Goal: Task Accomplishment & Management: Check status

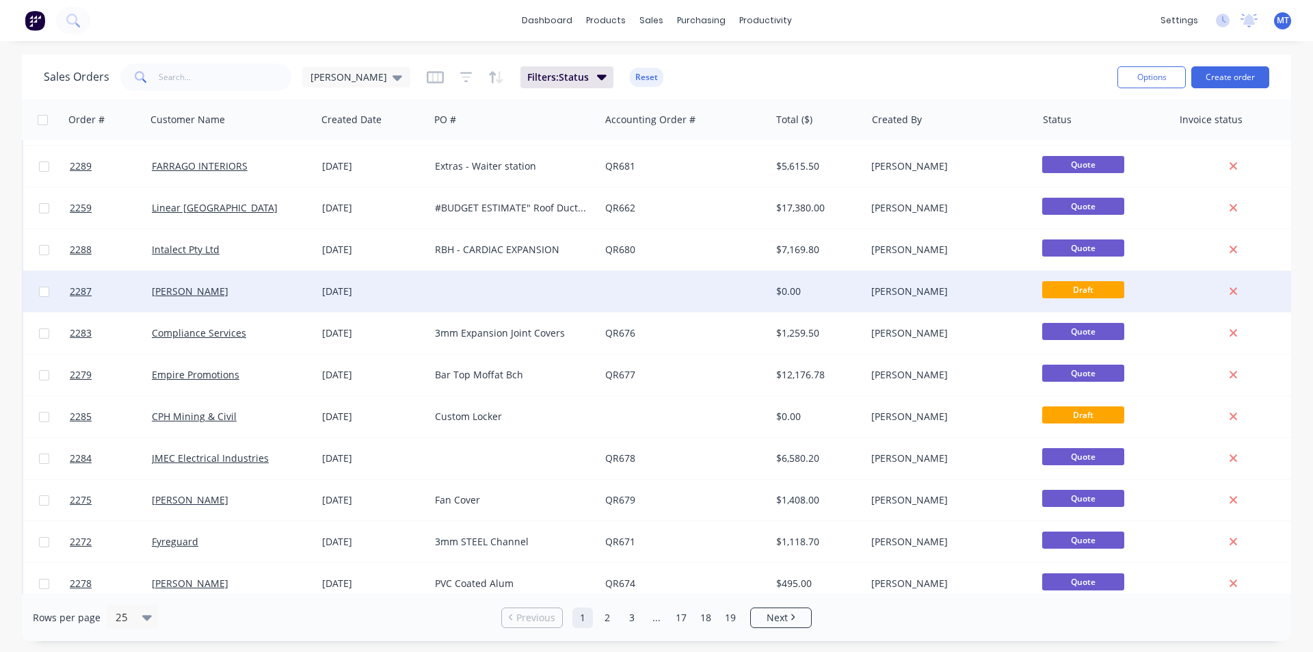
scroll to position [137, 0]
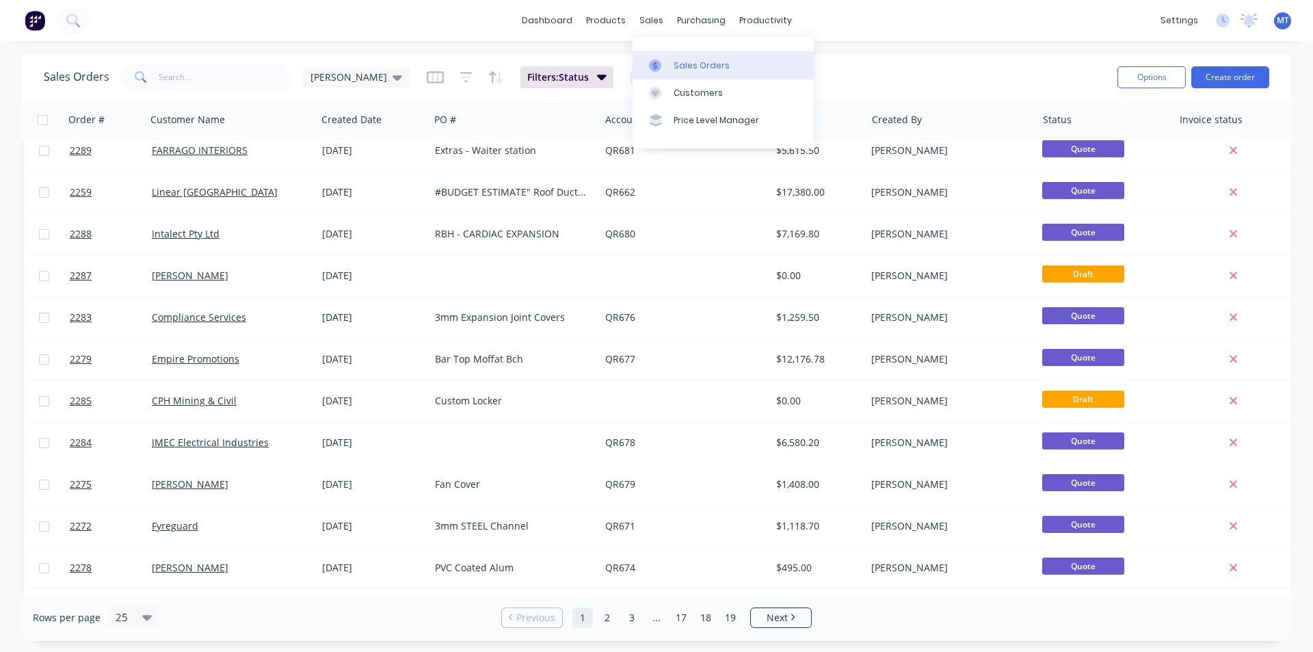
click at [697, 65] on div "Sales Orders" at bounding box center [701, 65] width 56 height 12
click at [346, 79] on div "[PERSON_NAME]" at bounding box center [356, 77] width 92 height 12
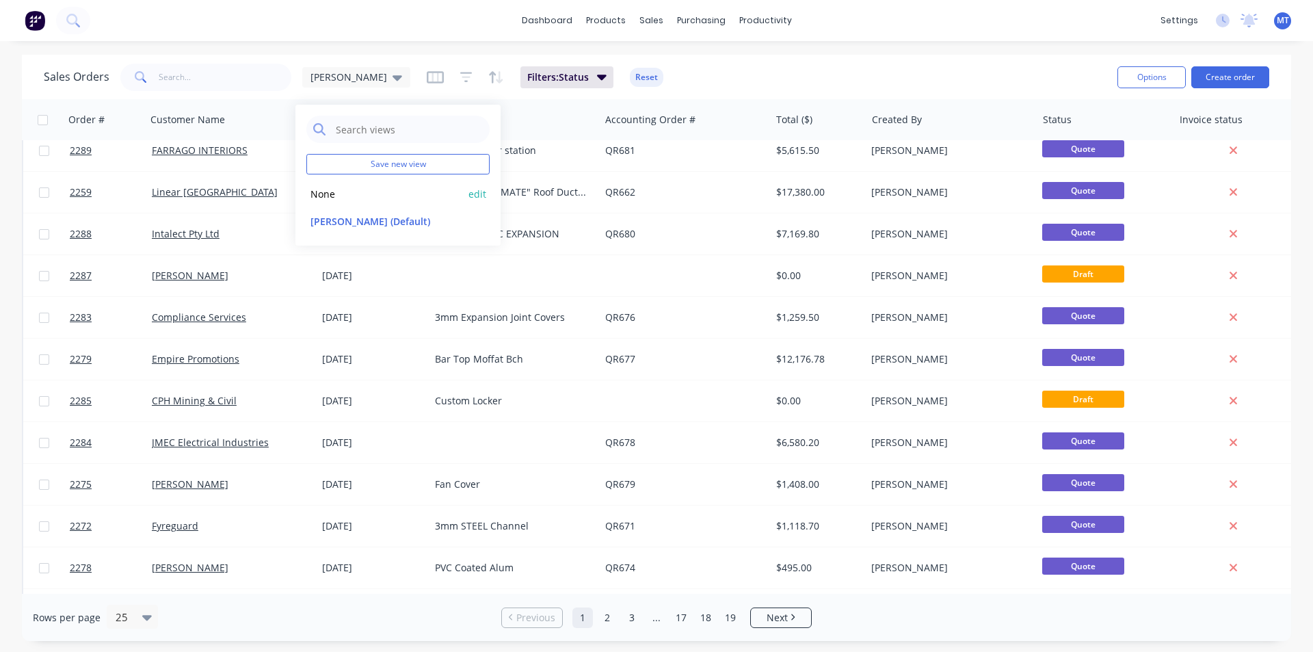
click at [336, 194] on button "None" at bounding box center [384, 194] width 156 height 16
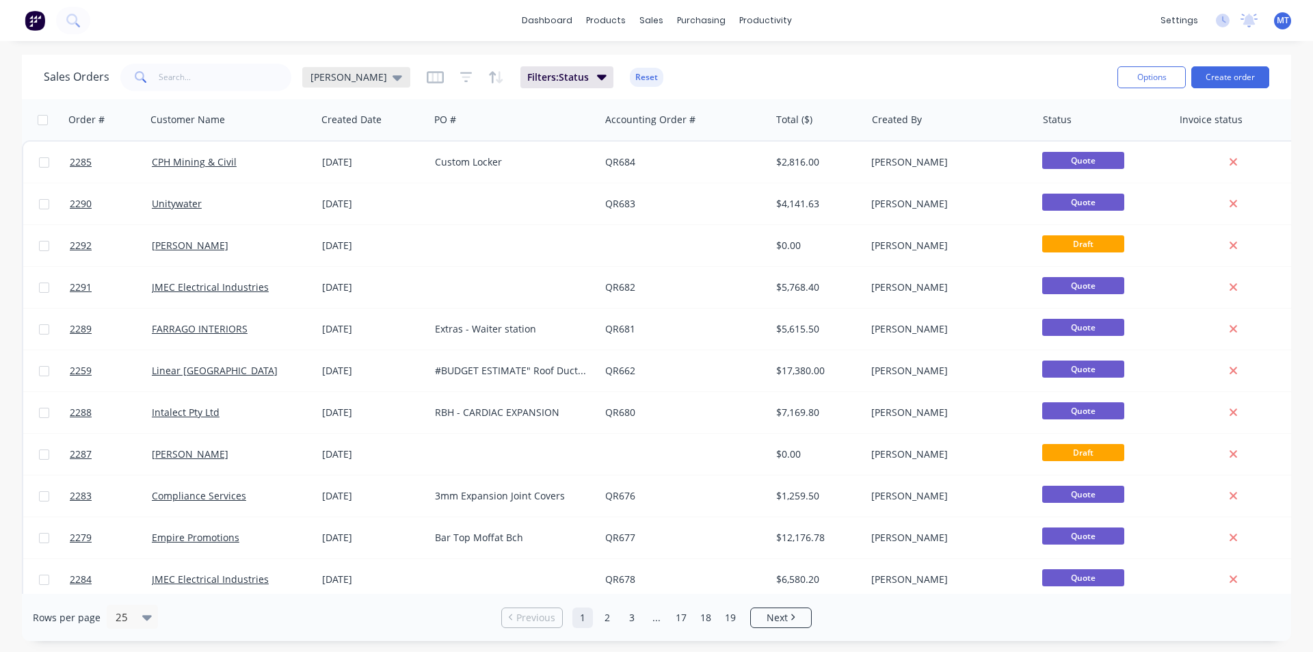
click at [392, 79] on icon at bounding box center [397, 77] width 10 height 5
click at [334, 193] on button "None" at bounding box center [384, 194] width 156 height 16
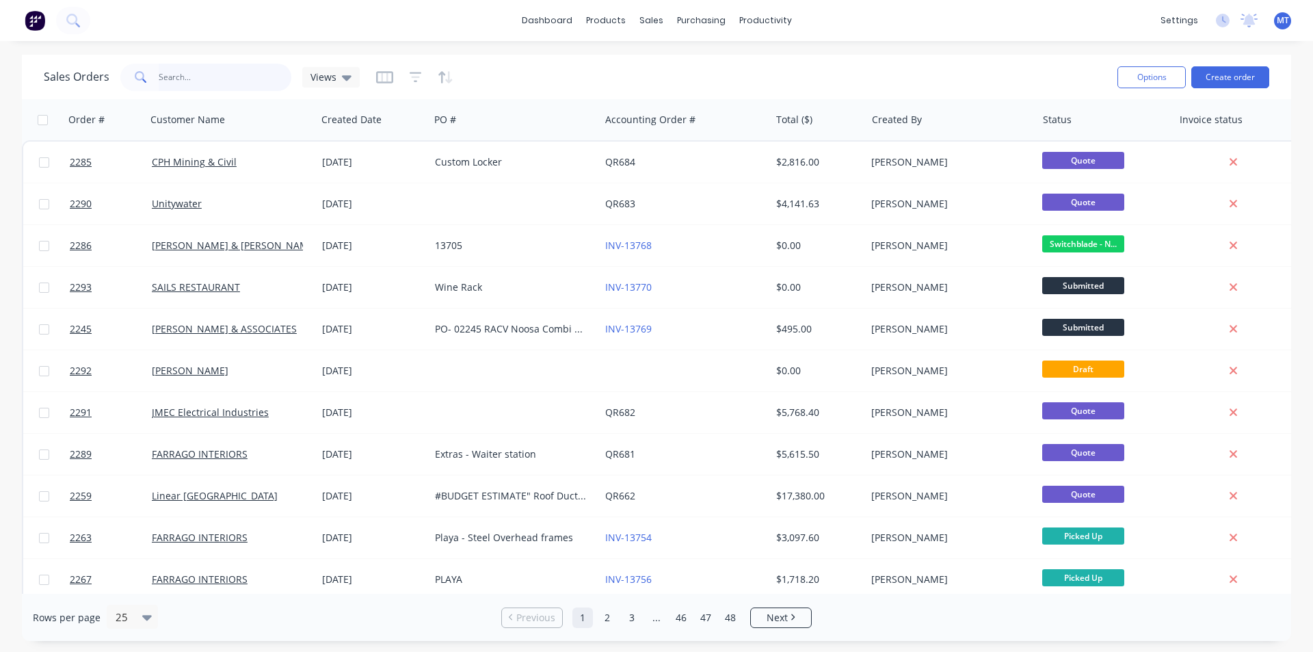
click at [201, 76] on input "text" at bounding box center [225, 77] width 133 height 27
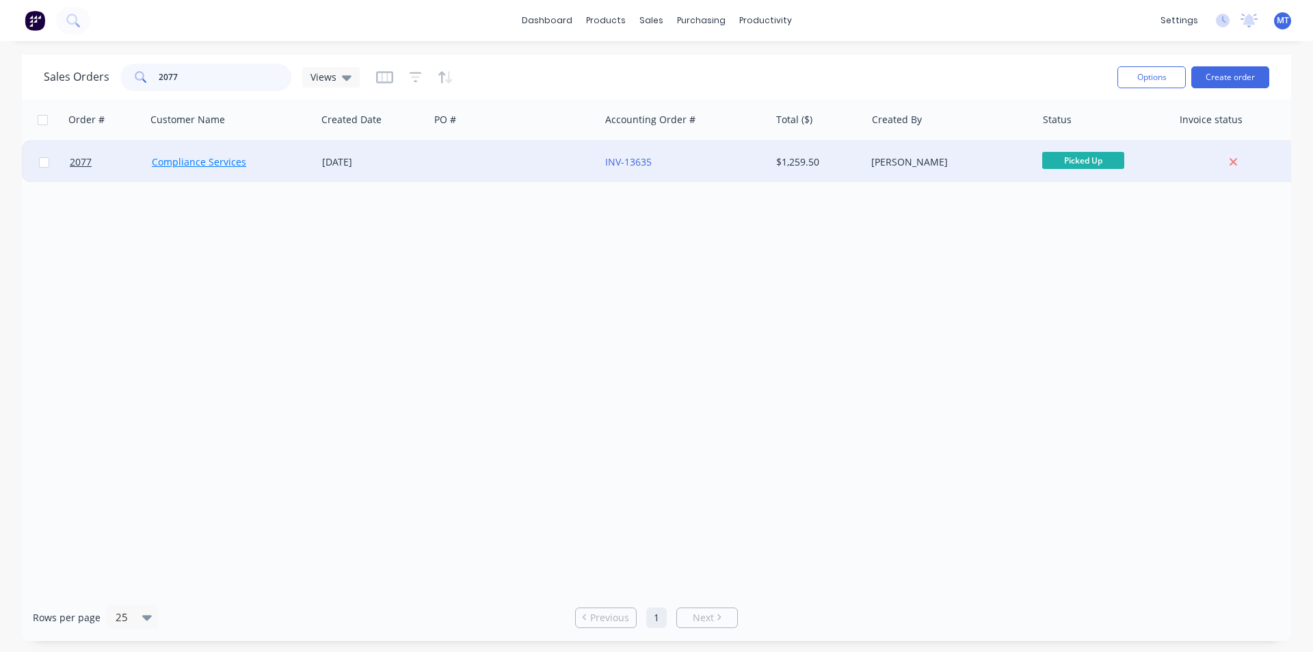
type input "2077"
click at [197, 163] on link "Compliance Services" at bounding box center [199, 161] width 94 height 13
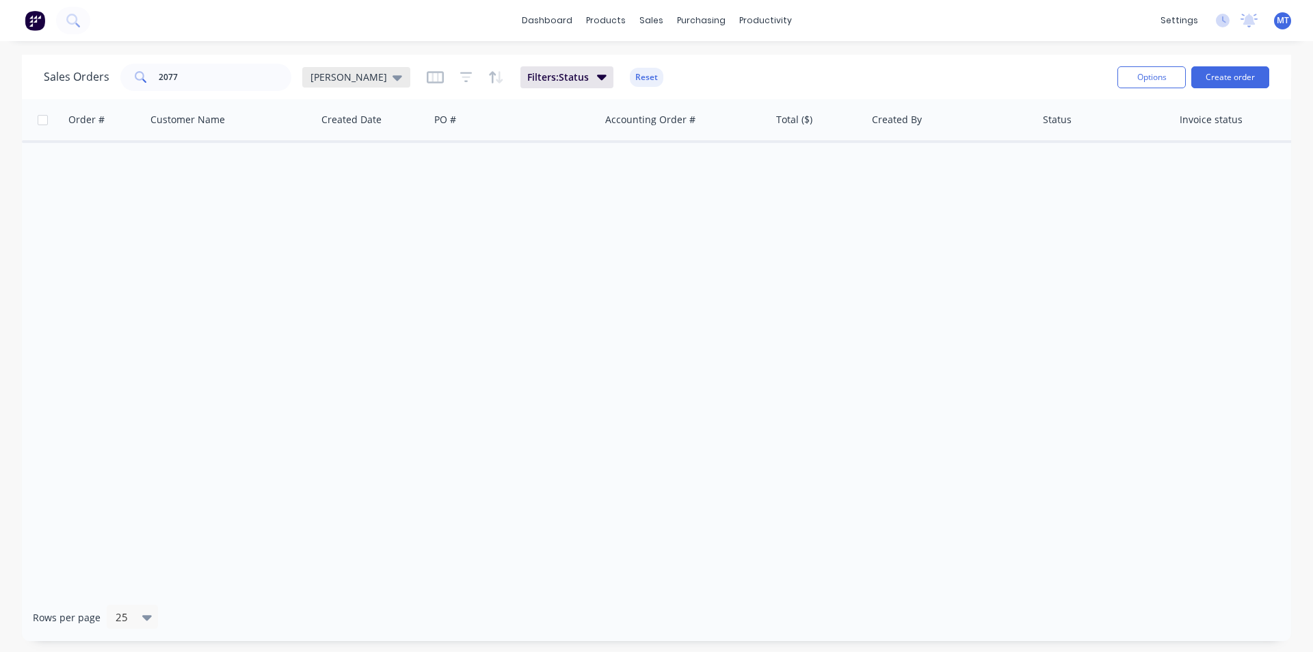
click at [392, 79] on icon at bounding box center [397, 77] width 10 height 15
click at [314, 195] on button "None" at bounding box center [384, 194] width 156 height 16
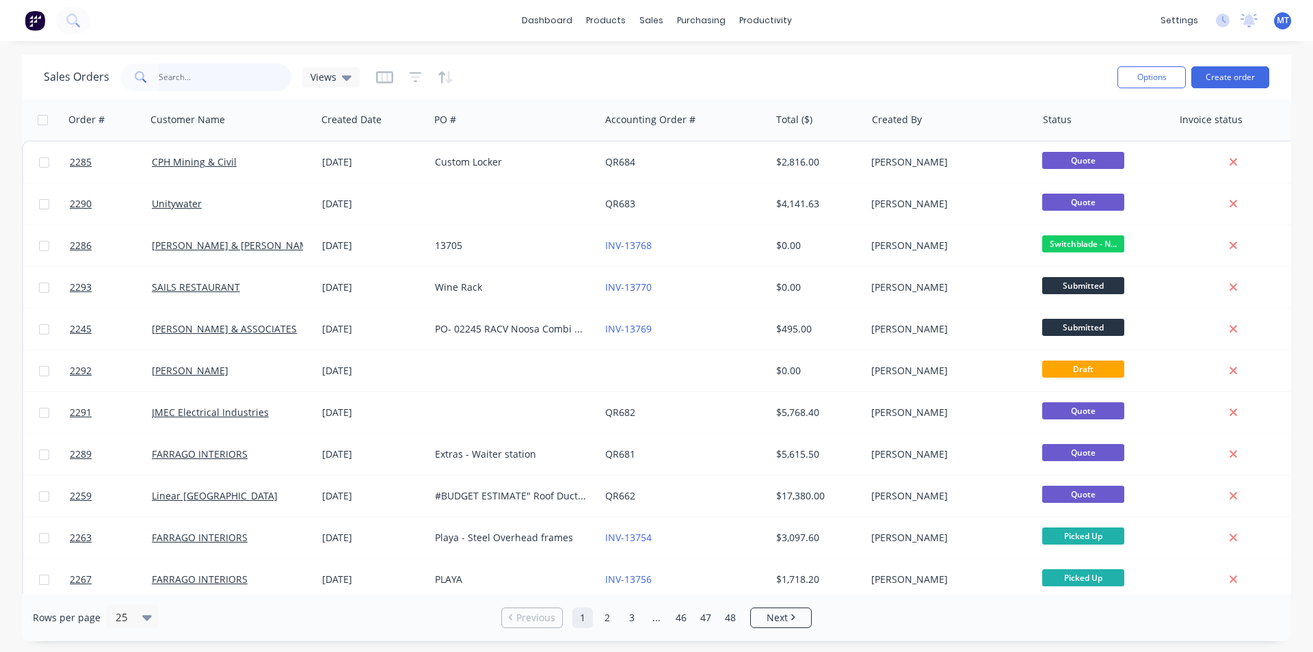
click at [199, 76] on input "2077" at bounding box center [225, 77] width 133 height 27
type input "2077"
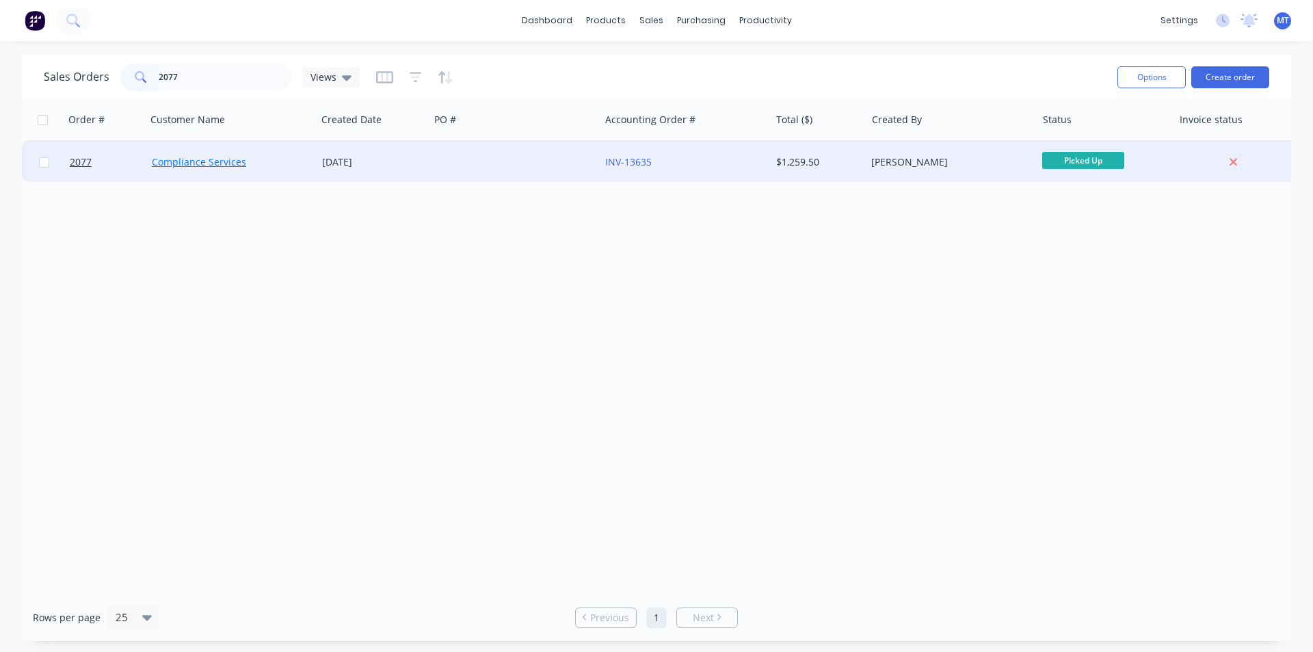
click at [230, 161] on link "Compliance Services" at bounding box center [199, 161] width 94 height 13
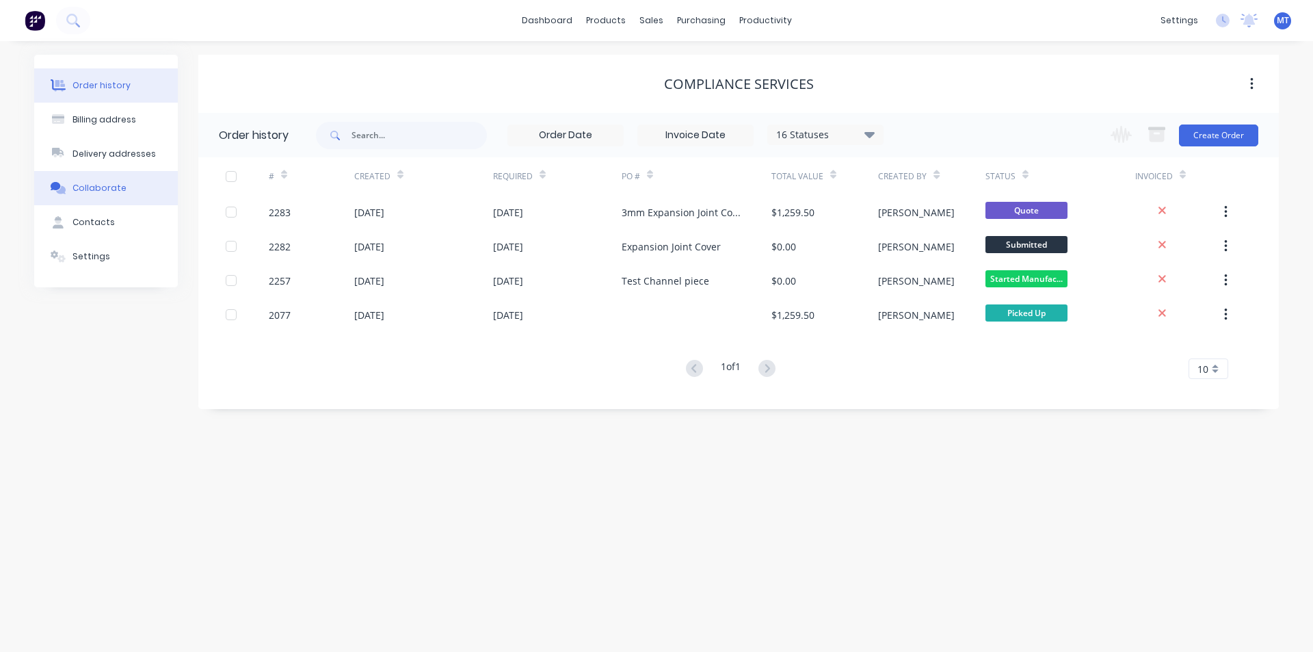
click at [113, 180] on button "Collaborate" at bounding box center [106, 188] width 144 height 34
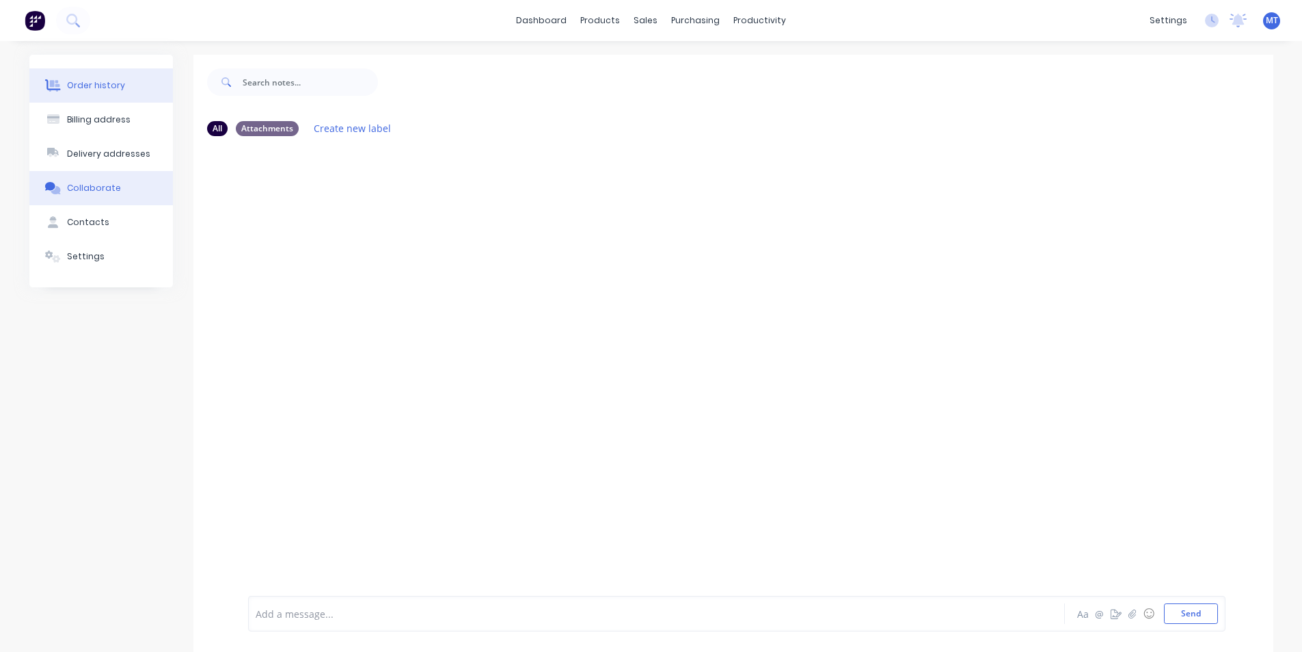
click at [115, 86] on div "Order history" at bounding box center [96, 85] width 58 height 12
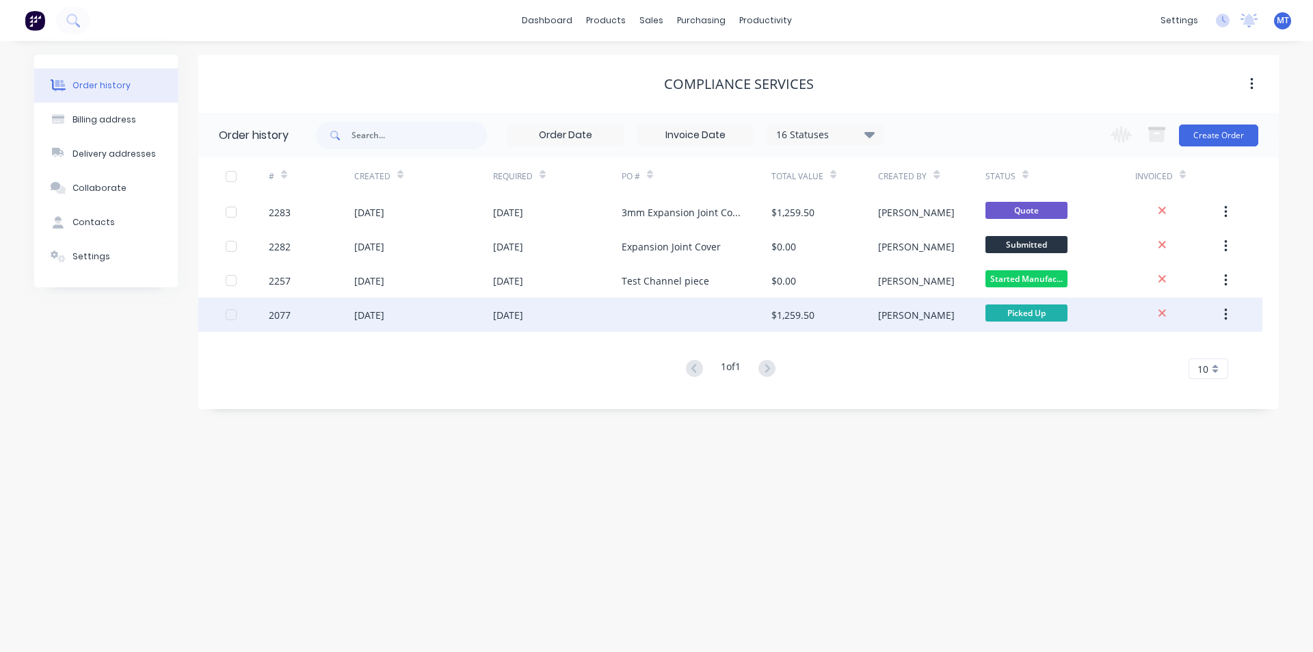
click at [520, 314] on div "[DATE]" at bounding box center [508, 315] width 30 height 14
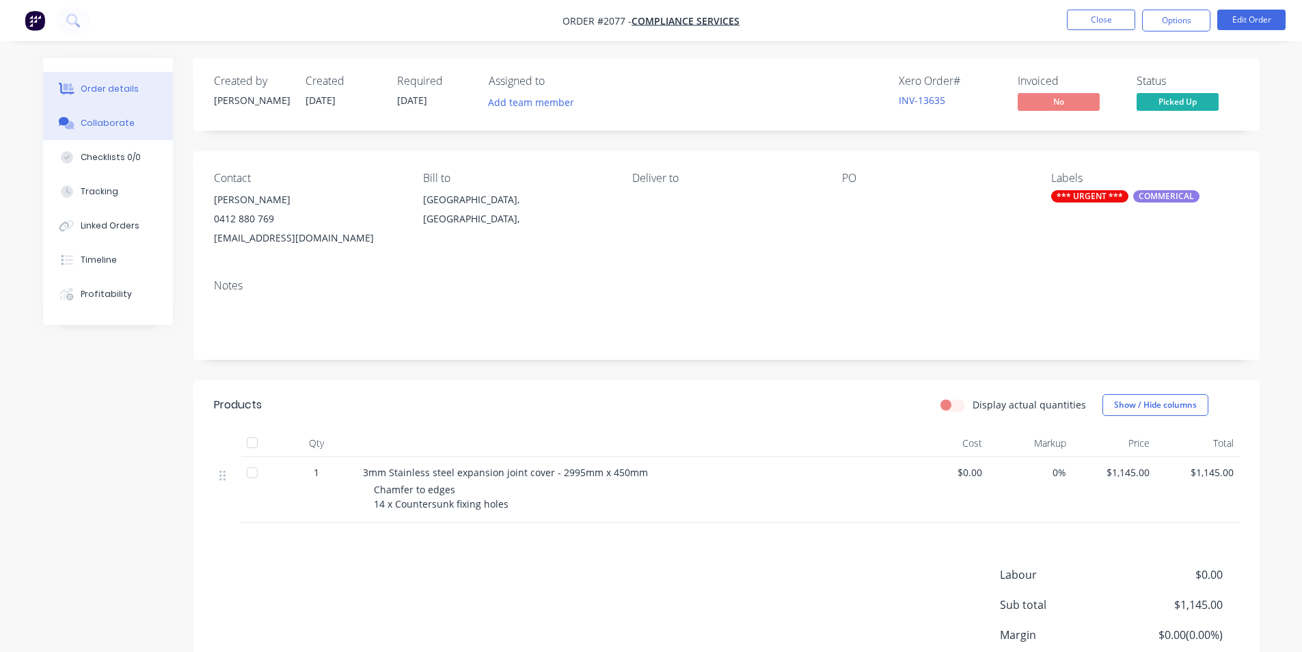
click at [120, 126] on div "Collaborate" at bounding box center [108, 123] width 54 height 12
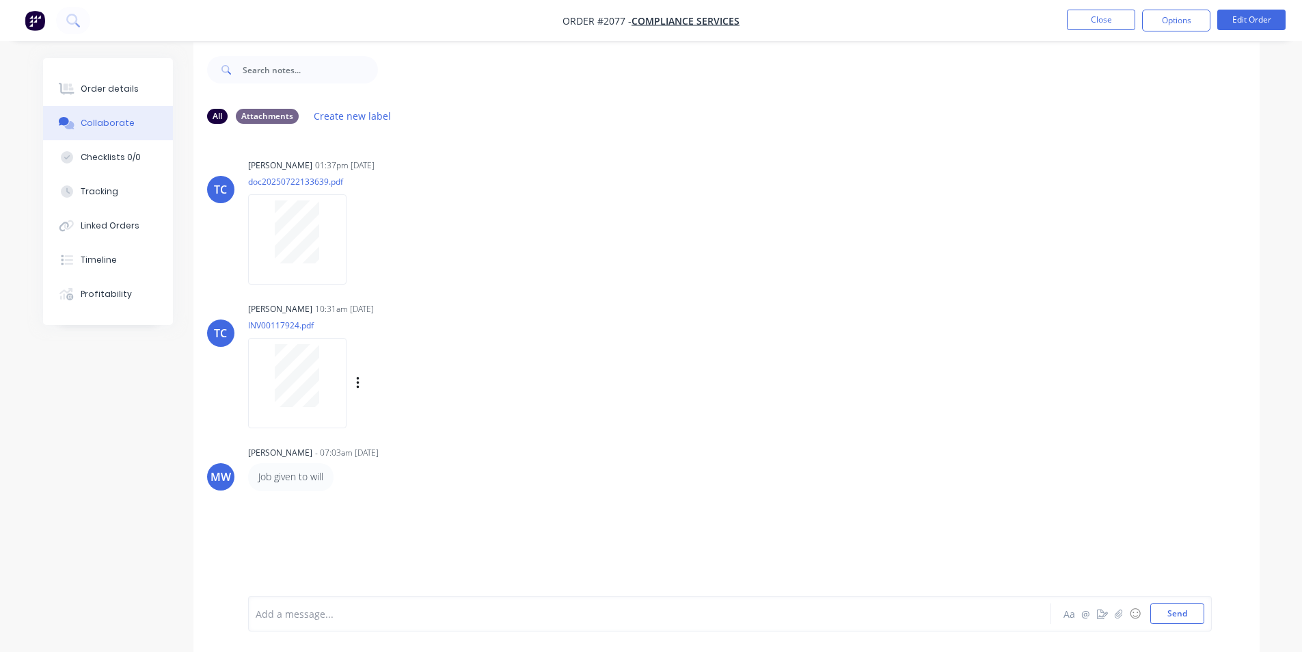
scroll to position [21, 0]
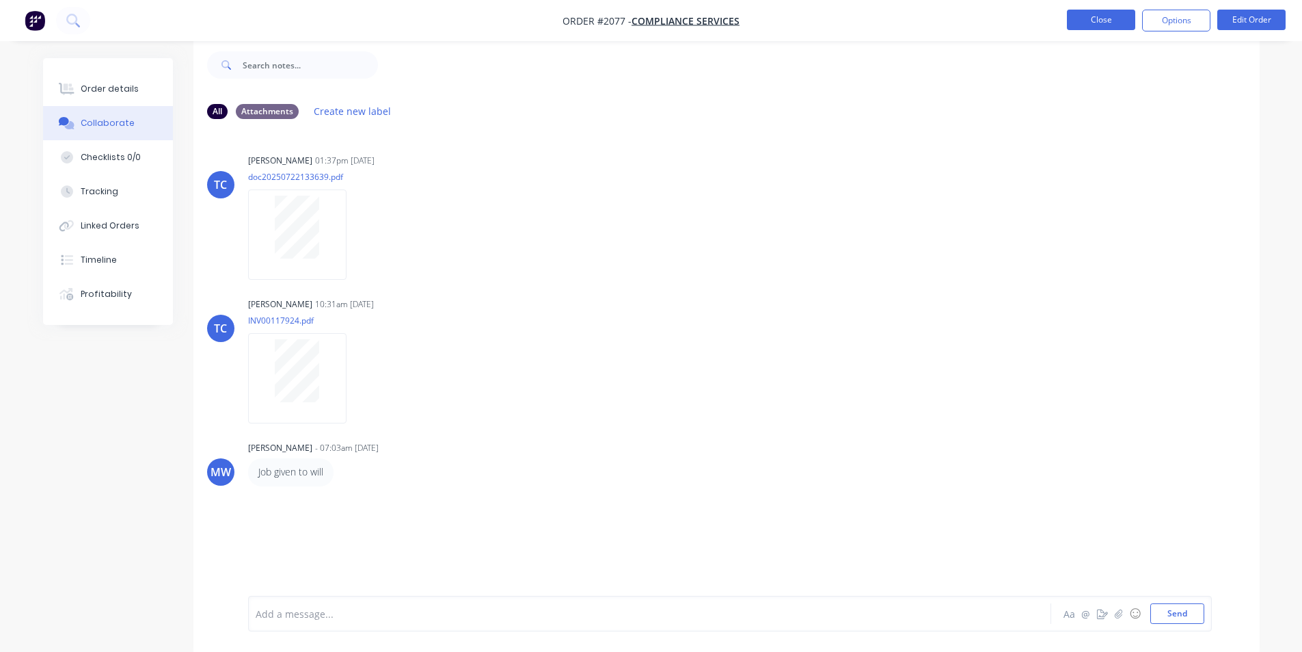
click at [1115, 14] on button "Close" at bounding box center [1101, 20] width 68 height 21
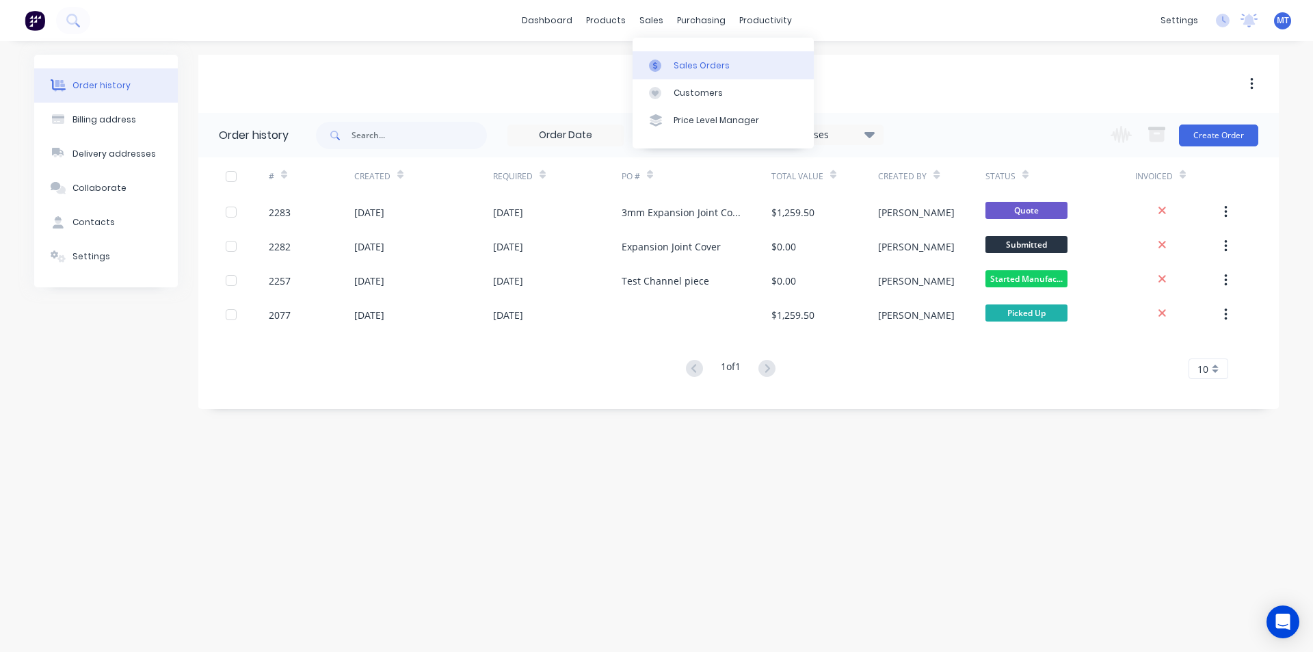
click at [706, 64] on div "Sales Orders" at bounding box center [701, 65] width 56 height 12
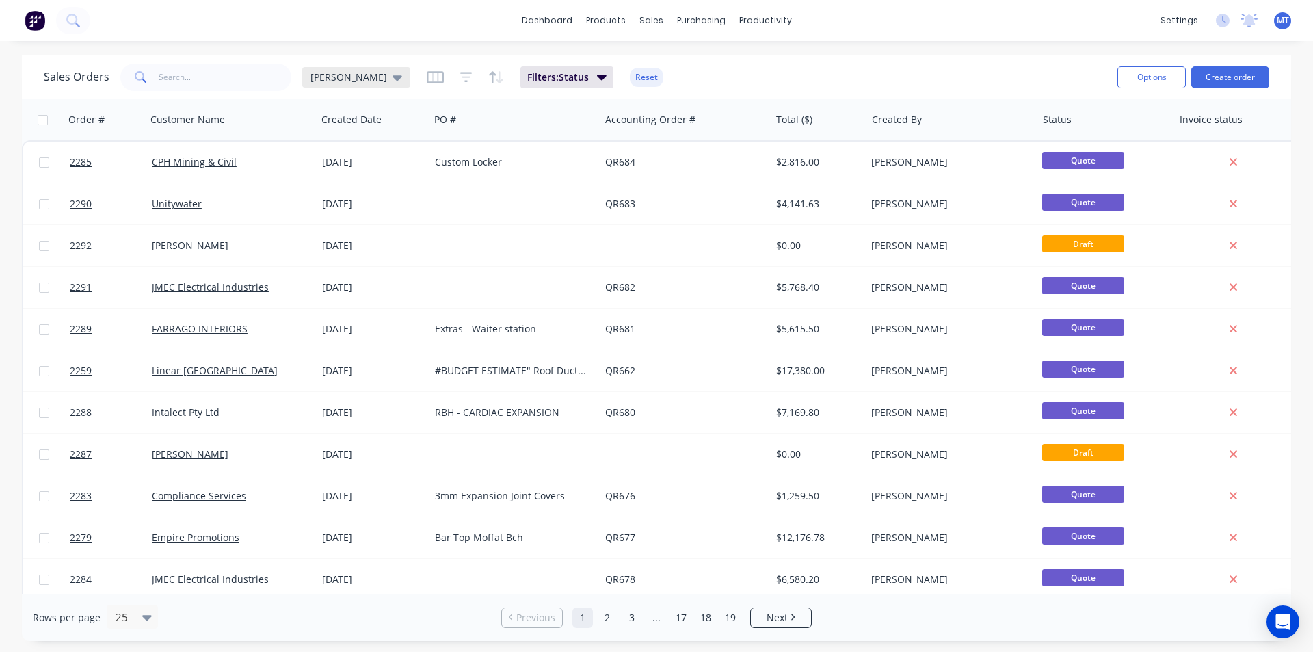
click at [392, 78] on icon at bounding box center [397, 77] width 10 height 5
click at [335, 198] on button "None" at bounding box center [384, 194] width 156 height 16
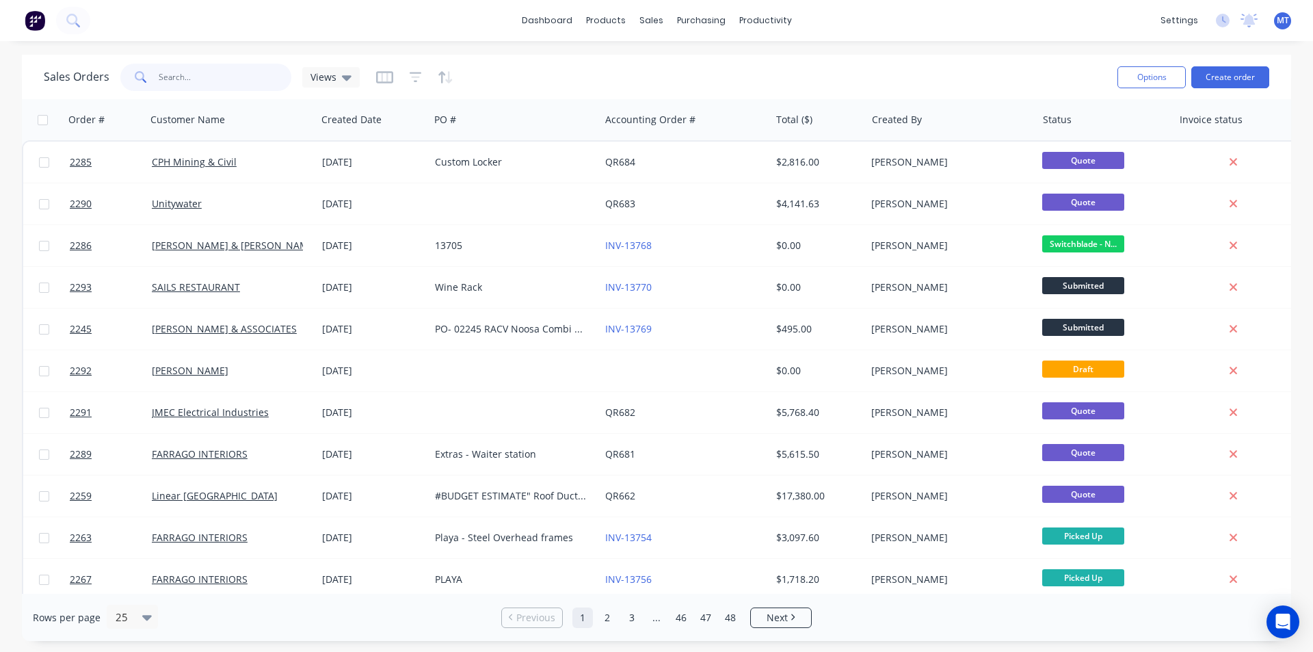
click at [206, 80] on input "text" at bounding box center [225, 77] width 133 height 27
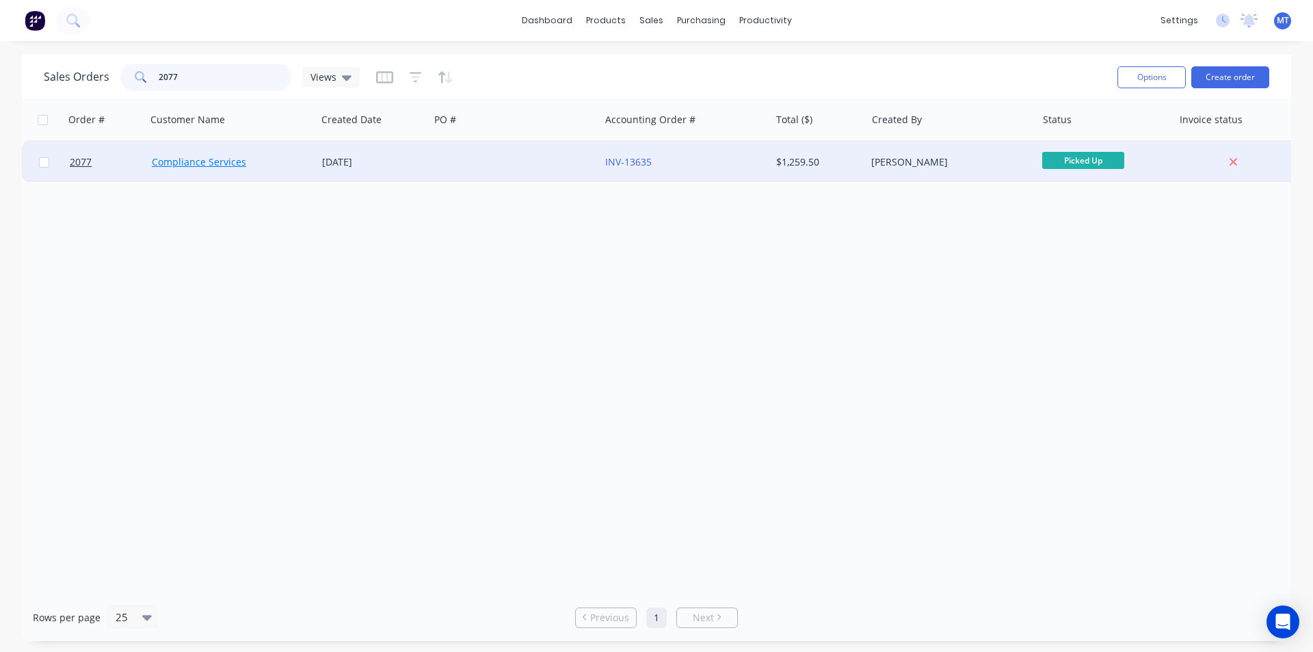
type input "2077"
click at [215, 165] on link "Compliance Services" at bounding box center [199, 161] width 94 height 13
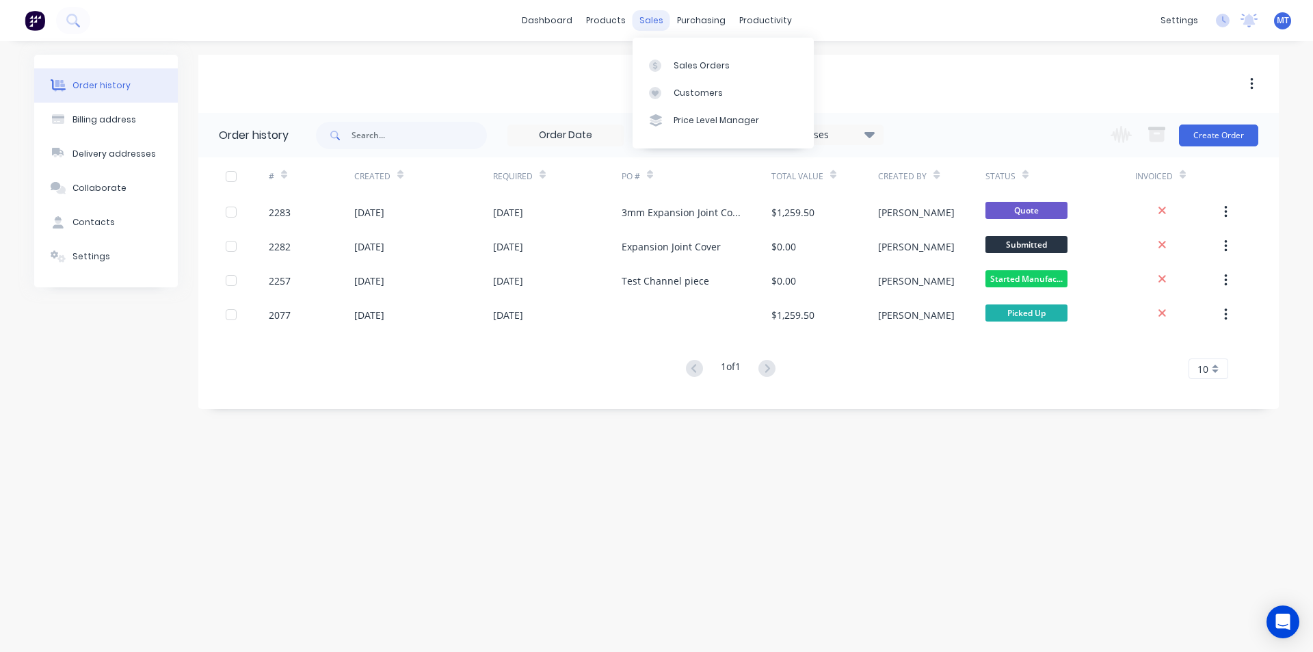
click at [652, 26] on div "sales" at bounding box center [651, 20] width 38 height 21
click at [678, 70] on div "Sales Orders" at bounding box center [701, 65] width 56 height 12
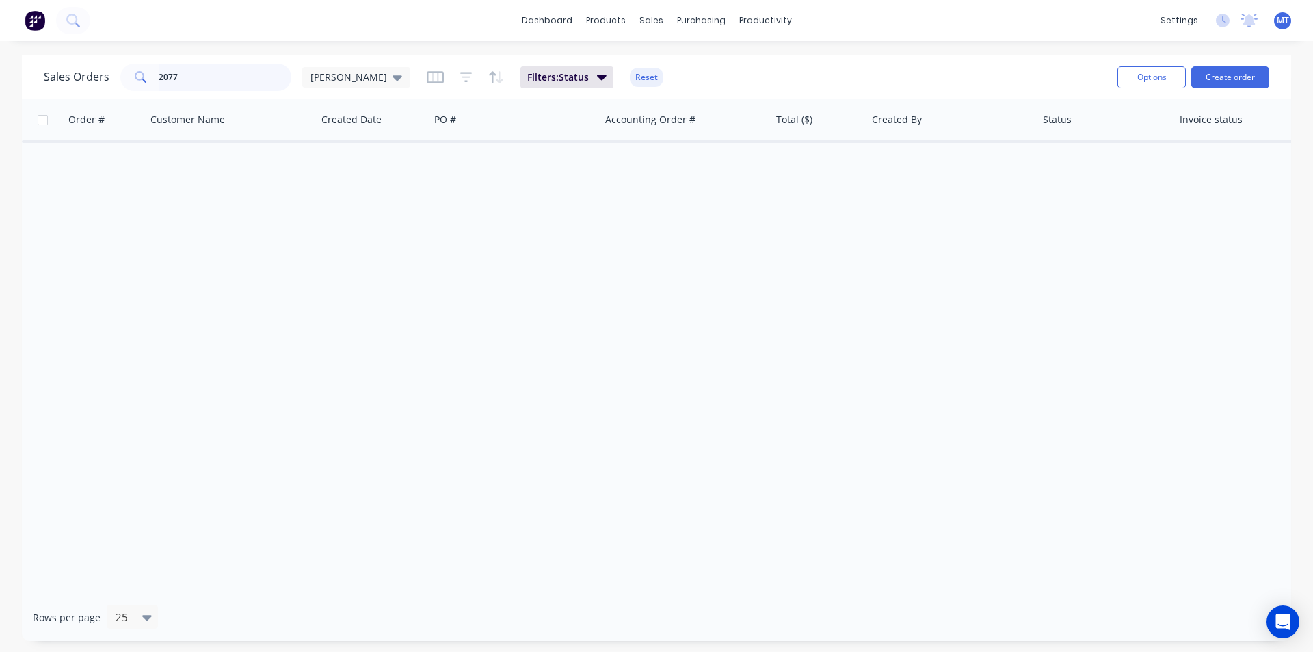
click at [196, 74] on input "2077" at bounding box center [225, 77] width 133 height 27
type input "2"
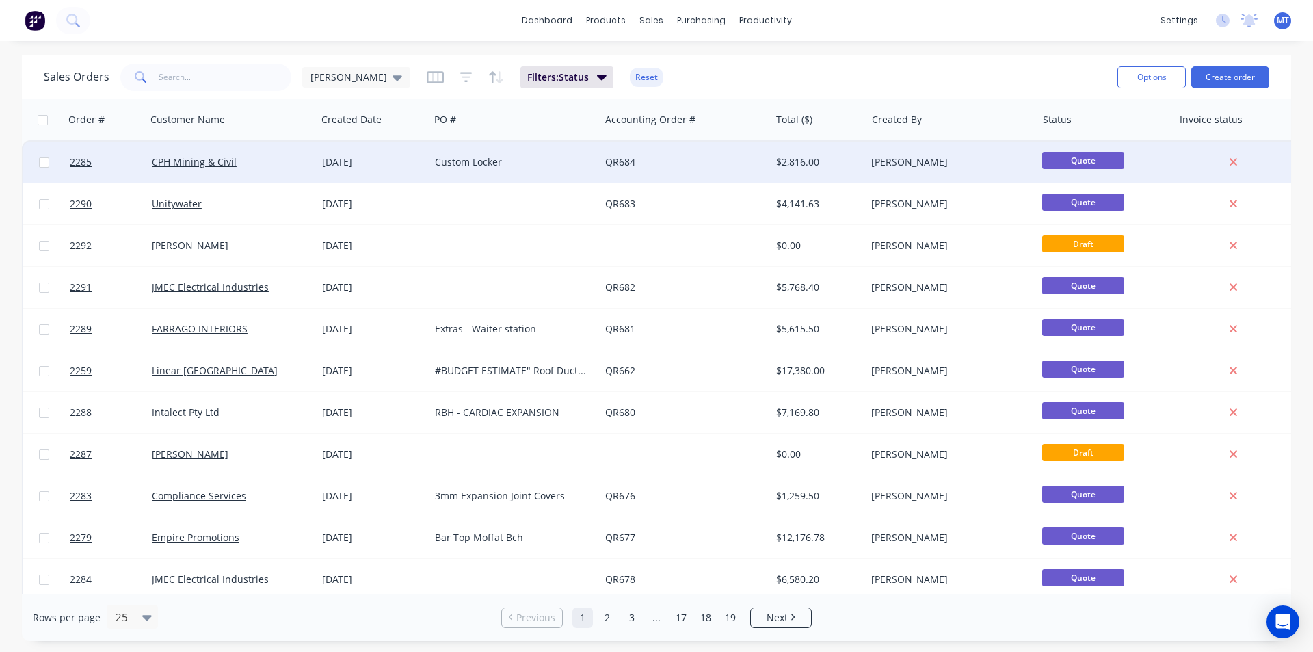
click at [667, 165] on div "QR684" at bounding box center [681, 162] width 152 height 14
